Goal: Task Accomplishment & Management: Manage account settings

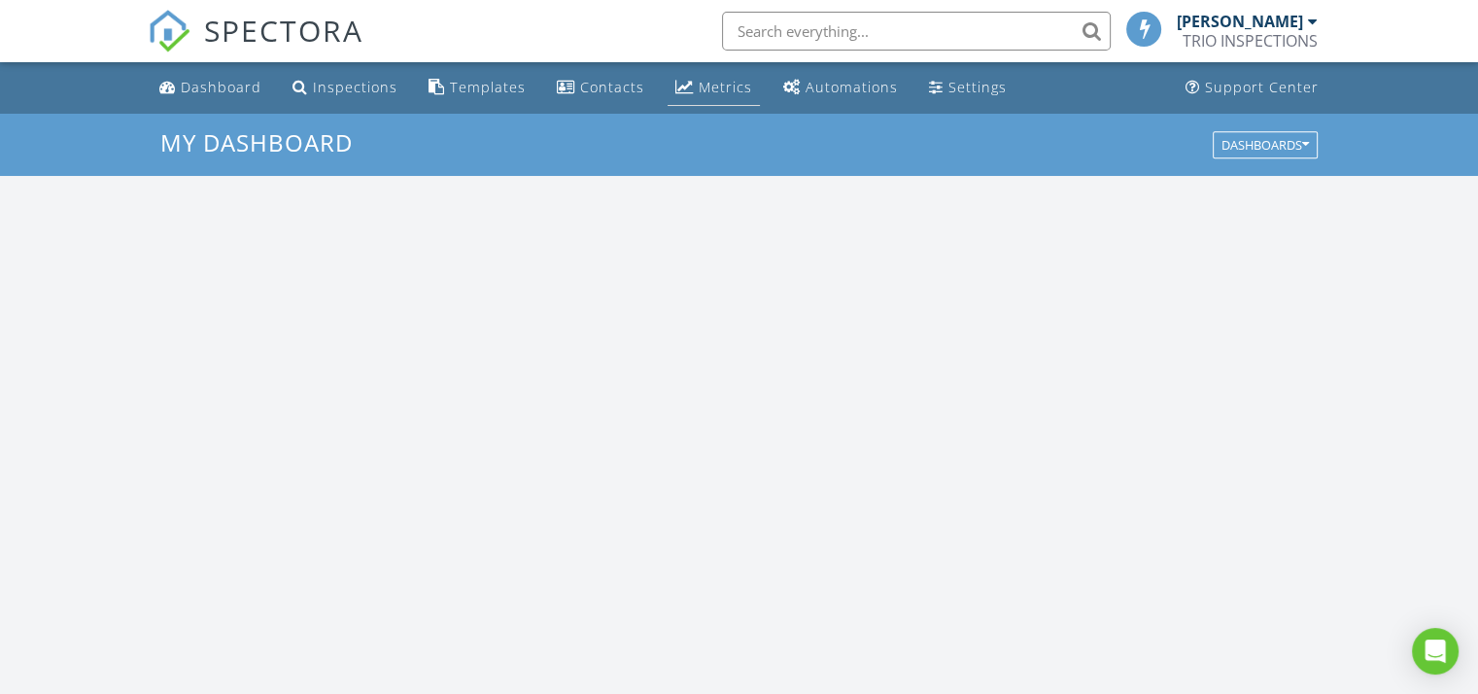
scroll to position [1798, 1508]
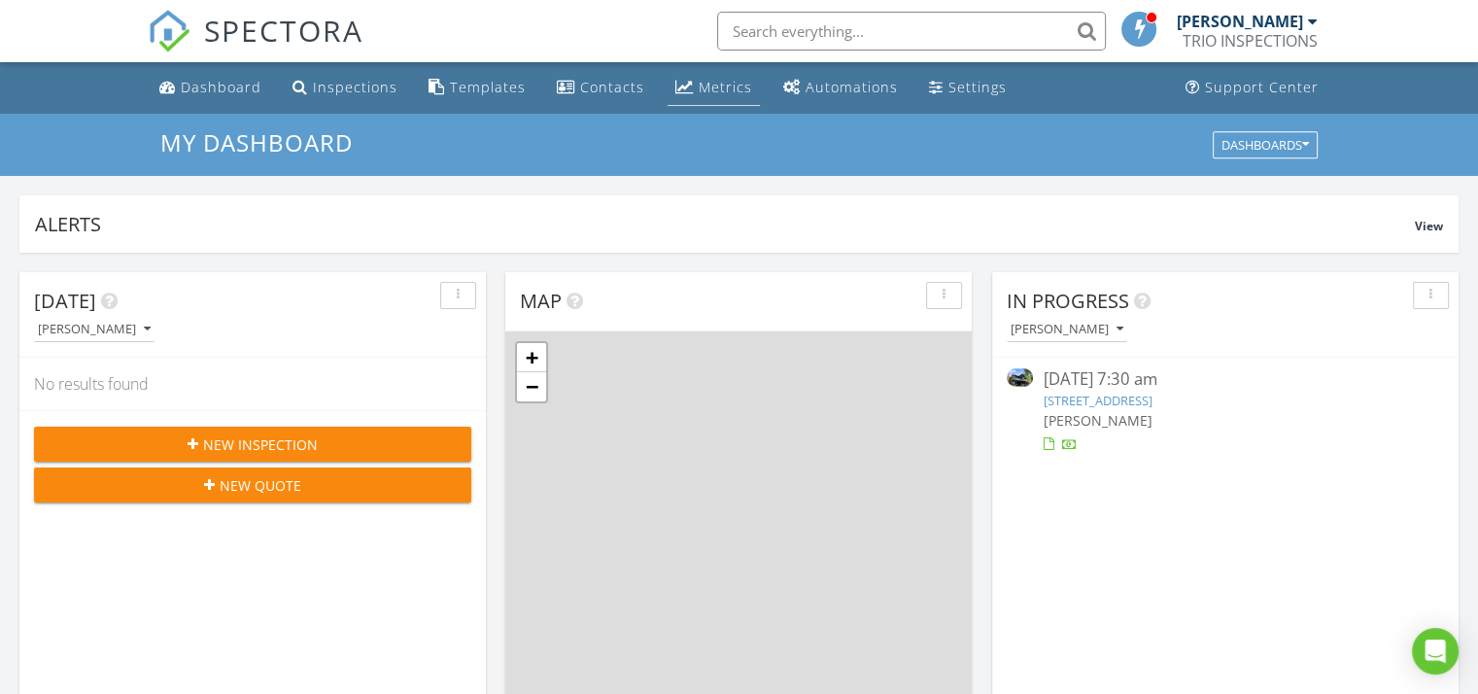
click at [699, 90] on div "Metrics" at bounding box center [725, 87] width 53 height 18
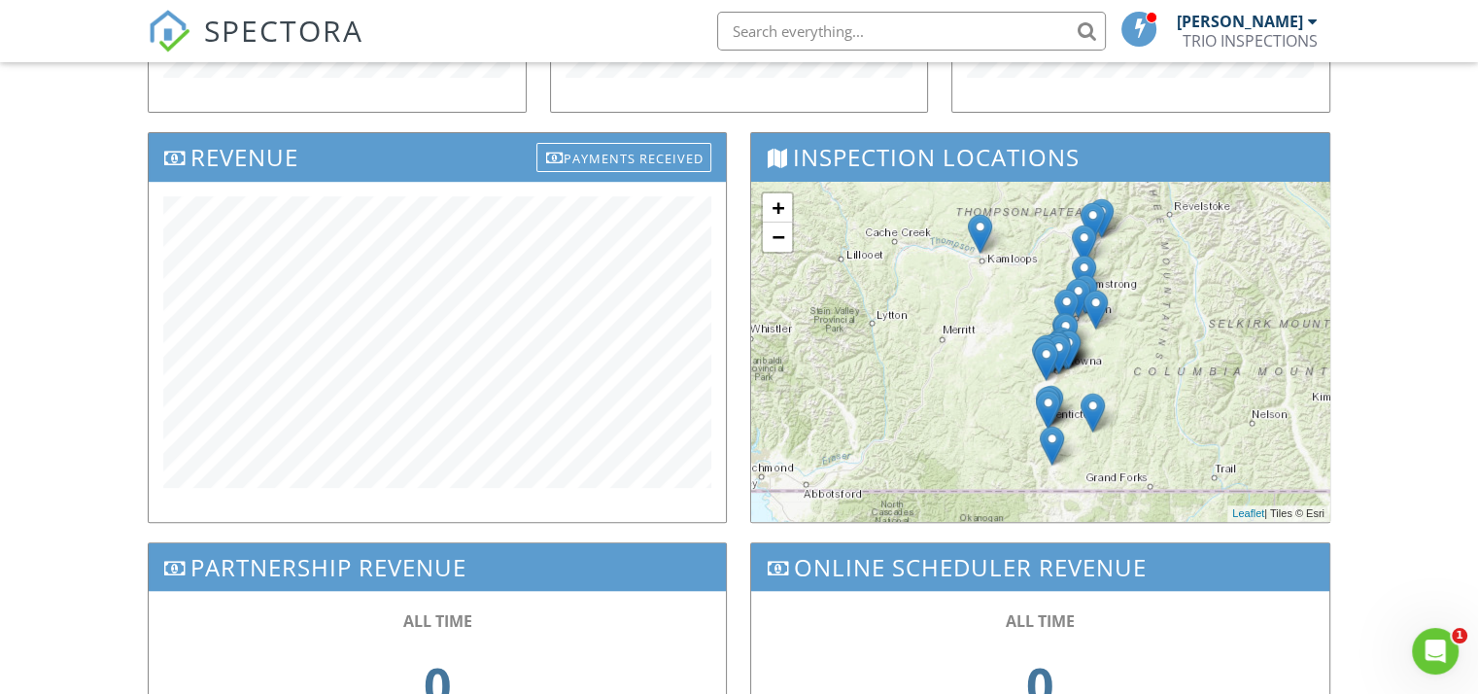
scroll to position [583, 0]
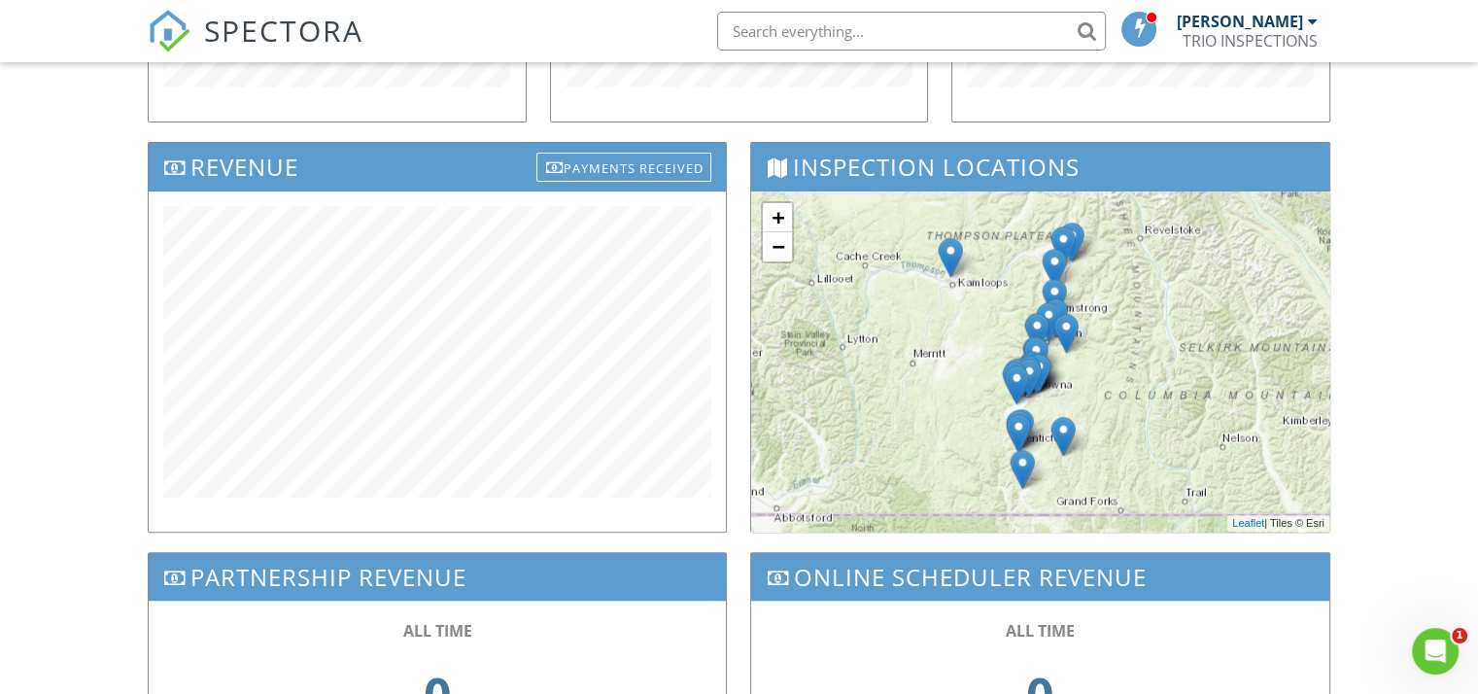
drag, startPoint x: 908, startPoint y: 281, endPoint x: 876, endPoint y: 295, distance: 35.2
click at [876, 295] on div "+ − Leaflet | Tiles © Esri" at bounding box center [1039, 361] width 577 height 340
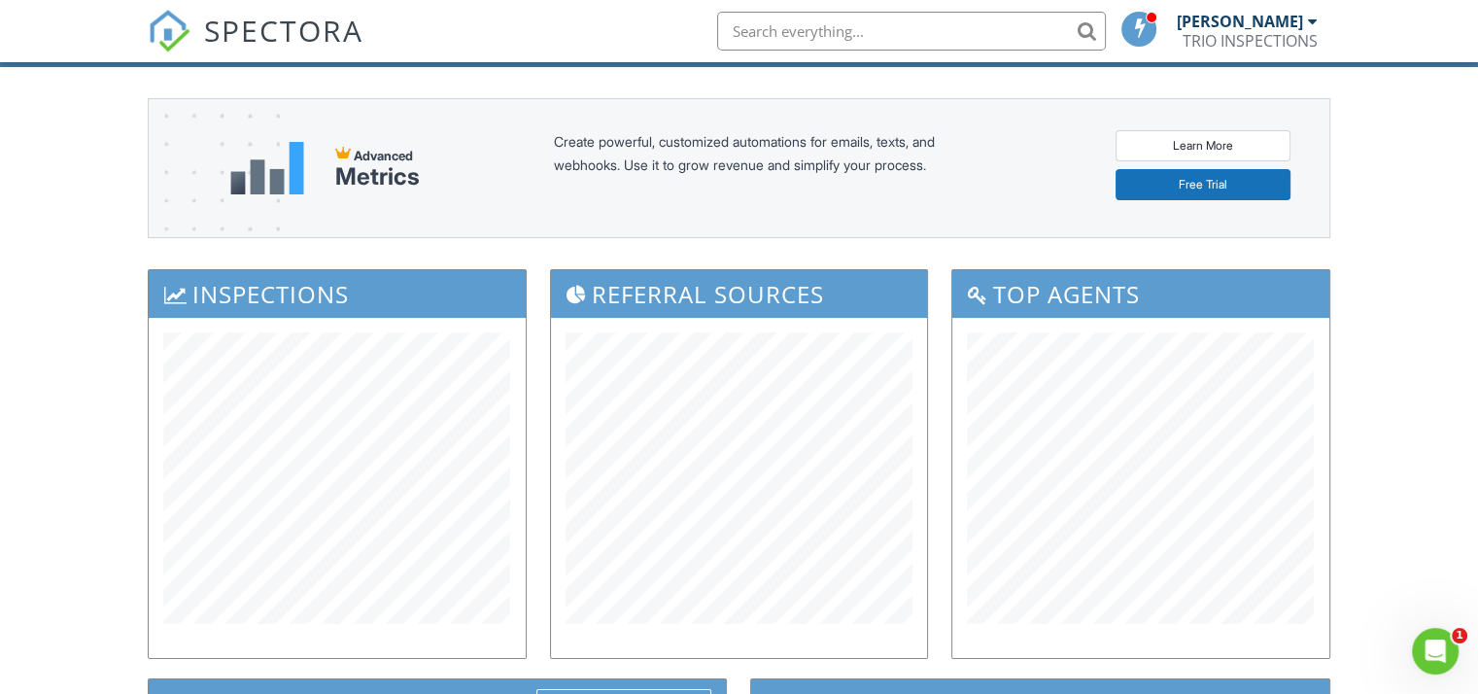
scroll to position [0, 0]
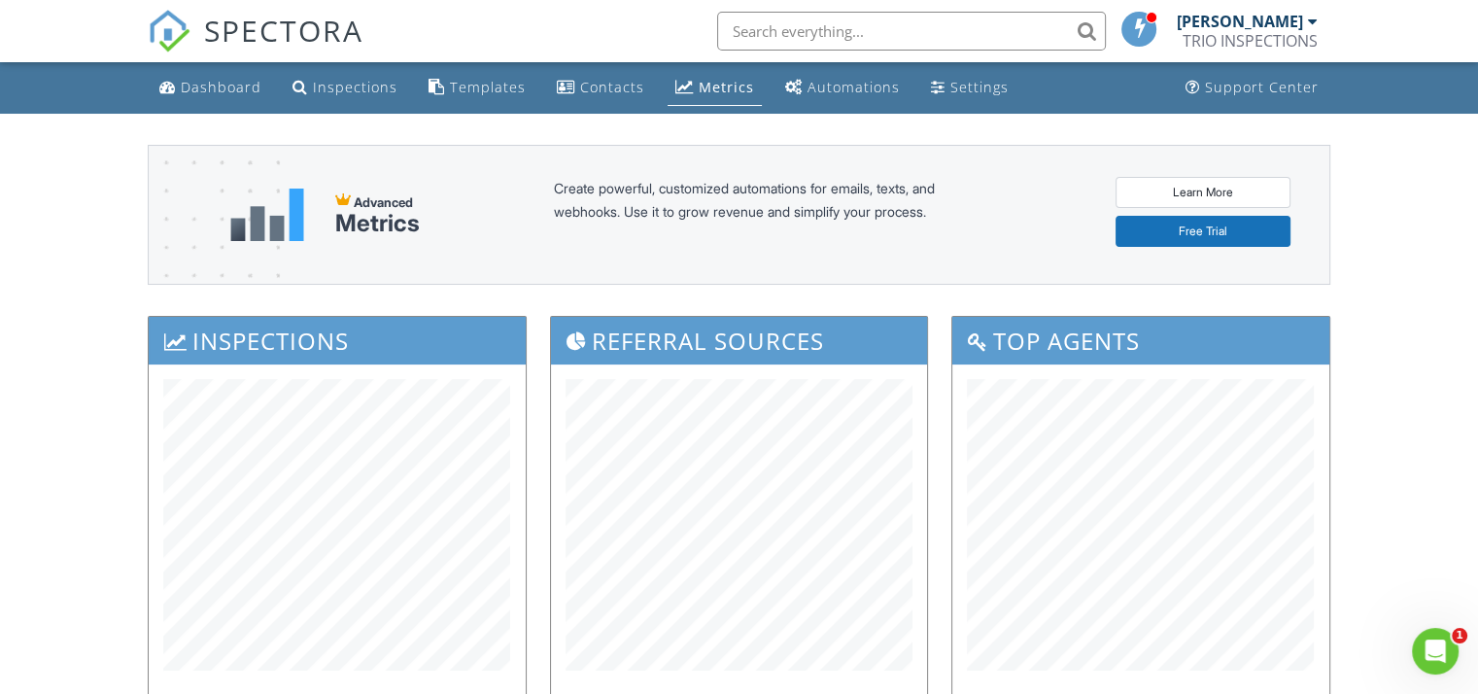
click at [210, 83] on div "Dashboard" at bounding box center [221, 87] width 81 height 18
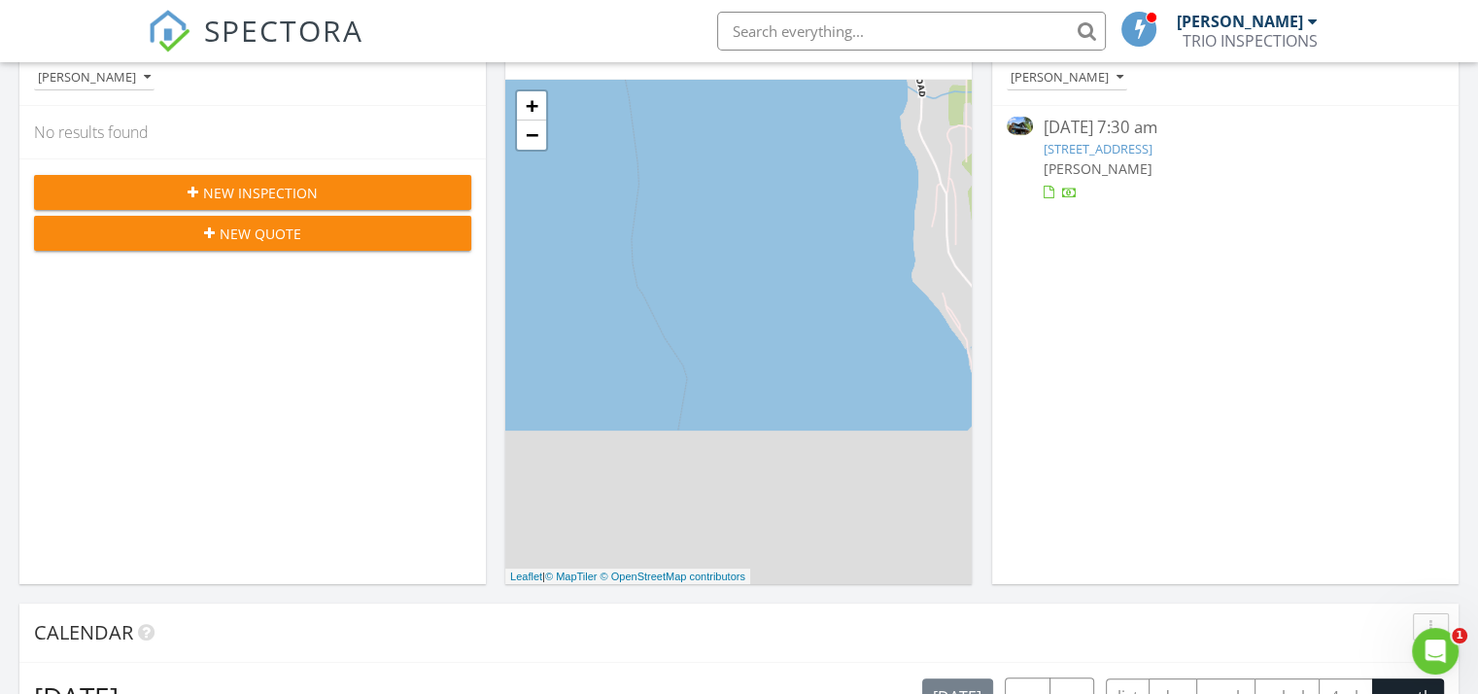
scroll to position [194, 0]
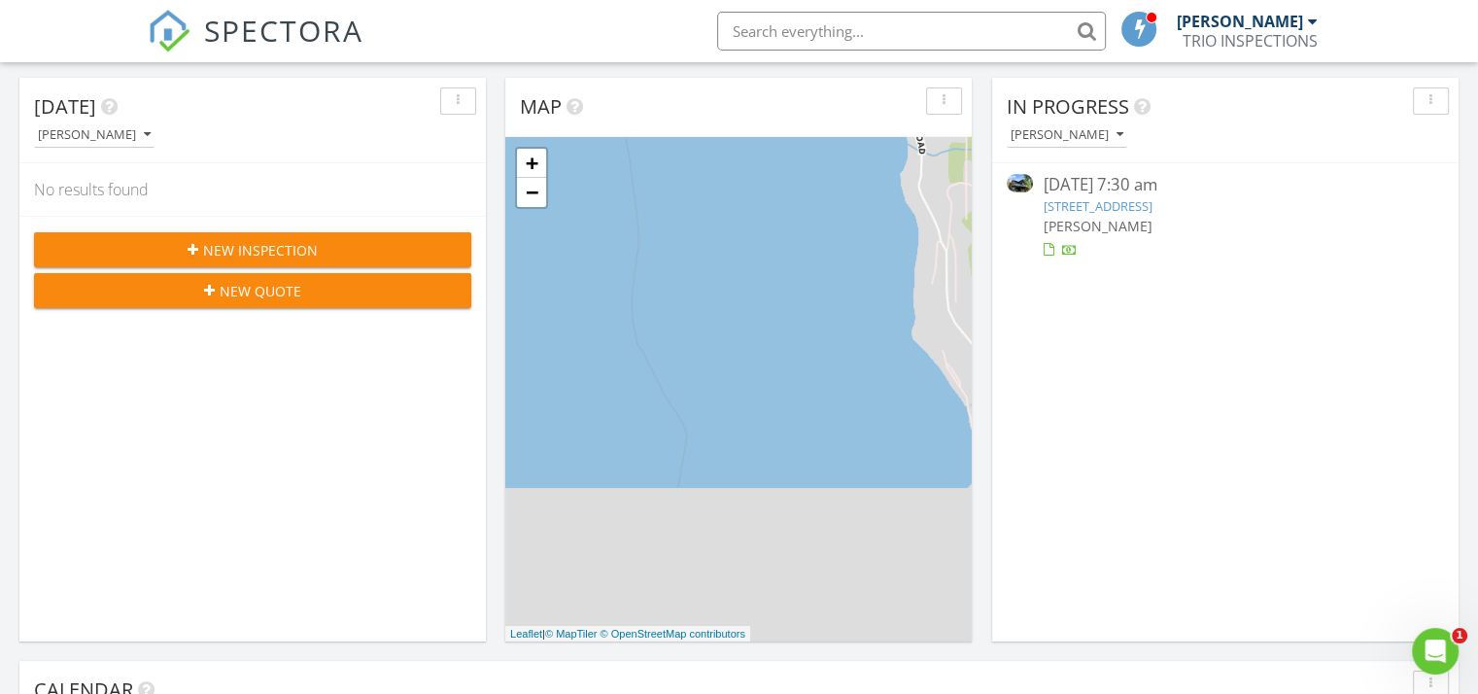
click at [1090, 205] on link "[STREET_ADDRESS]" at bounding box center [1097, 205] width 109 height 17
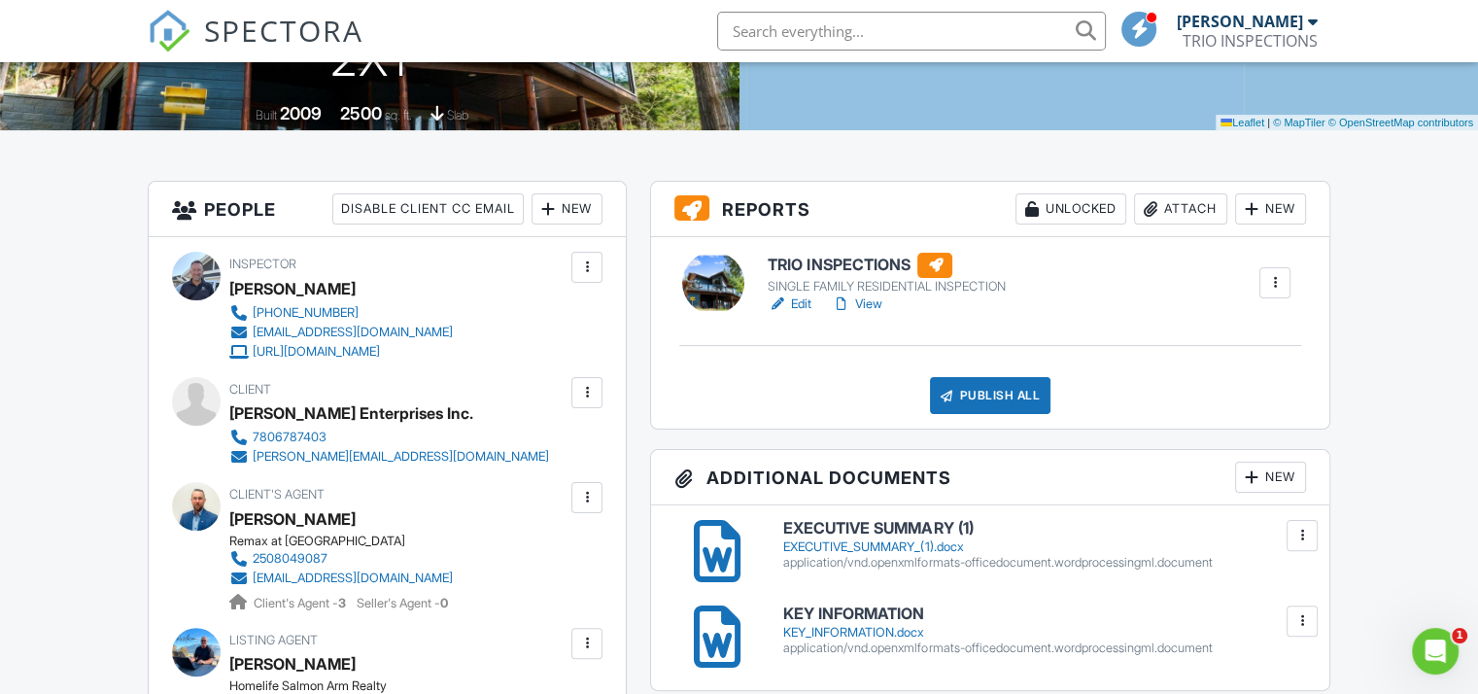
scroll to position [389, 0]
click at [801, 308] on link "Edit" at bounding box center [790, 303] width 44 height 19
